Goal: Transaction & Acquisition: Purchase product/service

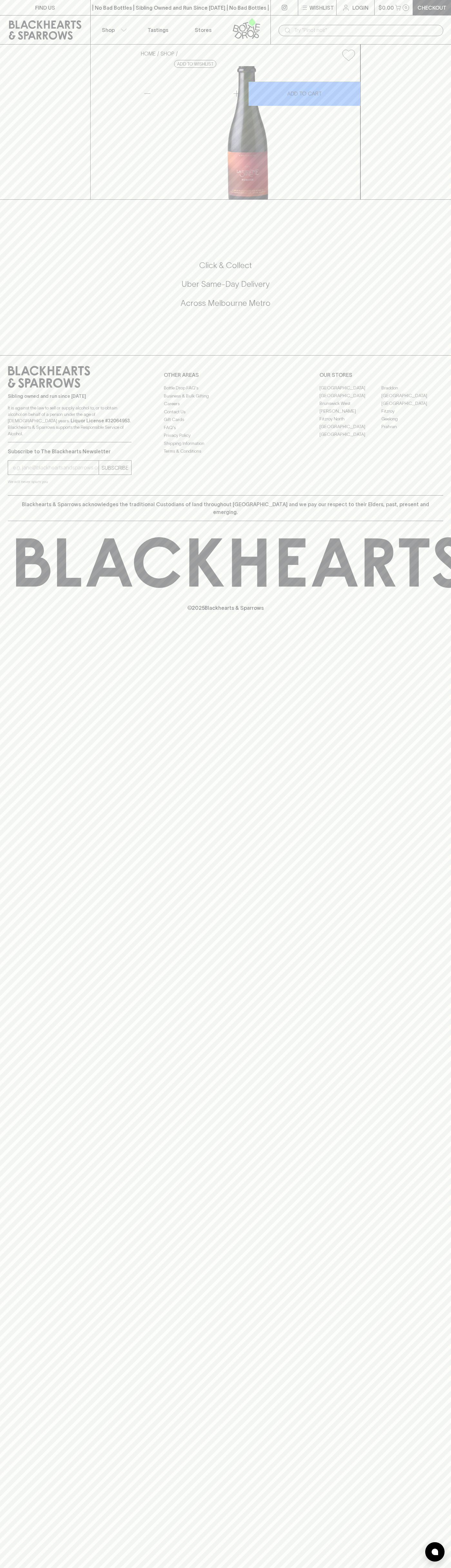
click at [320, 27] on input "text" at bounding box center [366, 30] width 144 height 11
click at [442, 106] on div "HOME SHOP La Sirène Homage 375ml (bottle) $20.00 Add to wishlist 10% discount w…" at bounding box center [226, 122] width 451 height 155
click at [439, 1568] on html "FIND US | No Bad Bottles | Sibling Owned and Run Since [DATE] | No Bad Bottles …" at bounding box center [226, 784] width 451 height 1568
click at [11, 200] on div "HOME SHOP La Sirène Homage 375ml (bottle) $20.00 Add to wishlist 10% discount w…" at bounding box center [226, 122] width 451 height 155
